Goal: Find specific page/section: Find specific page/section

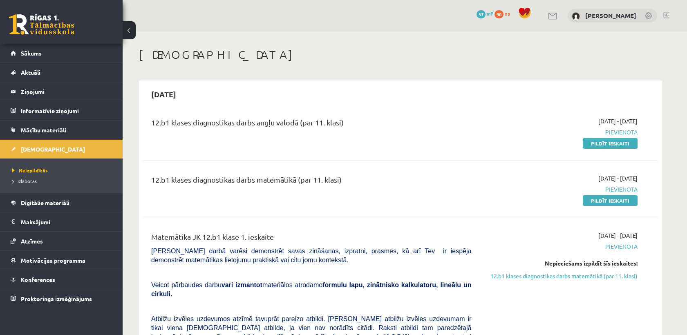
click at [50, 26] on link at bounding box center [41, 24] width 65 height 20
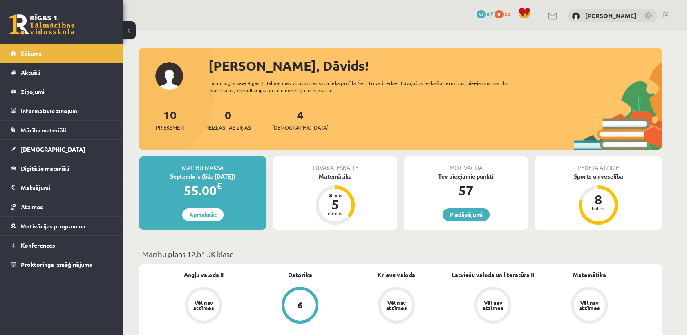
click at [68, 9] on div "0 Dāvanas 57 mP 90 xp" at bounding box center [61, 22] width 123 height 44
click at [344, 194] on div "Atlicis" at bounding box center [335, 195] width 25 height 5
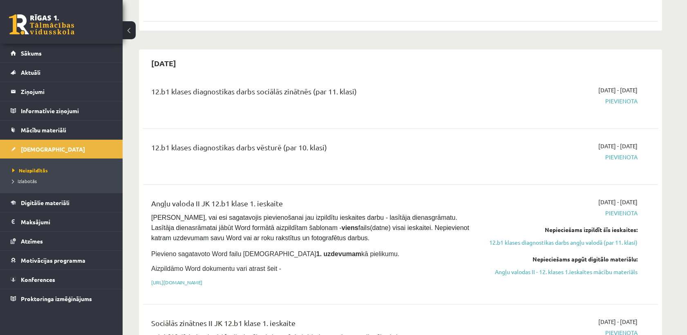
scroll to position [635, 0]
